Goal: Browse casually

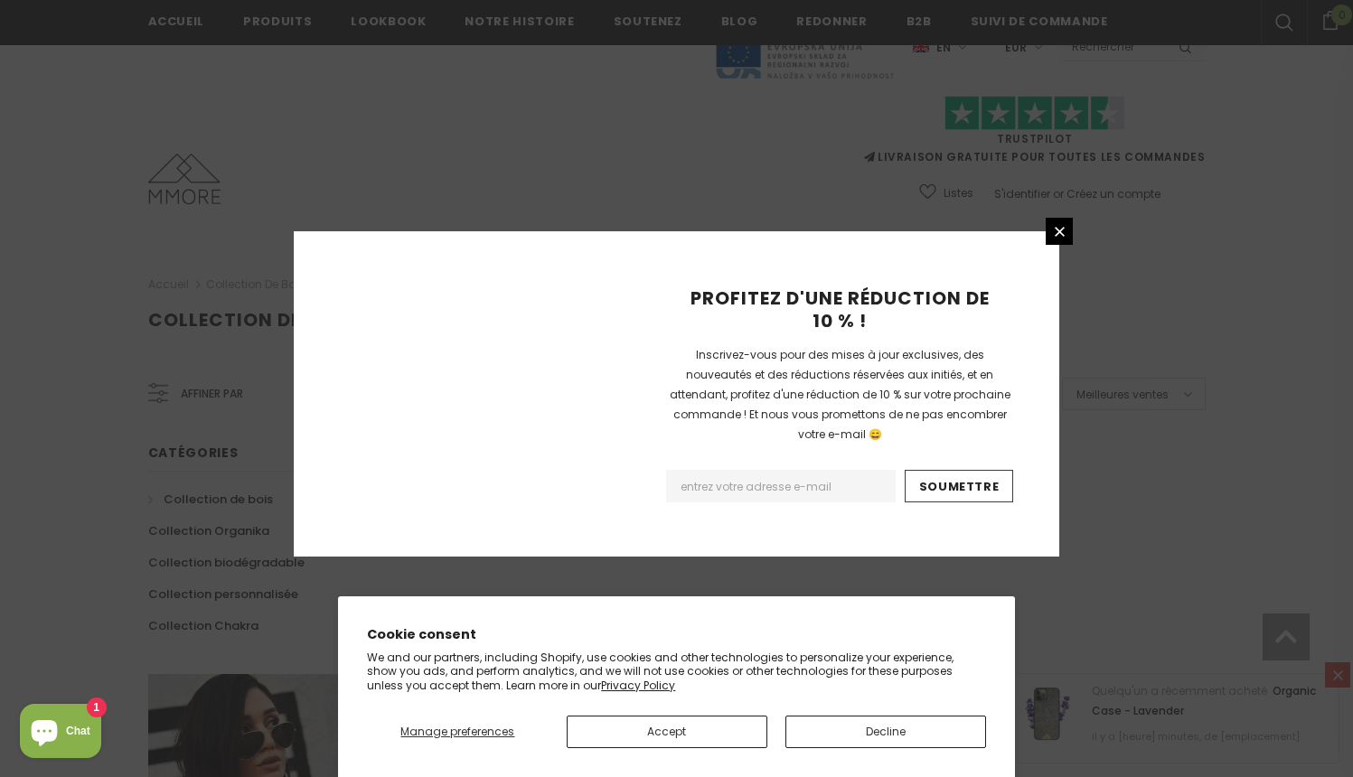
scroll to position [1119, 0]
